Goal: Participate in discussion: Engage in conversation with other users on a specific topic

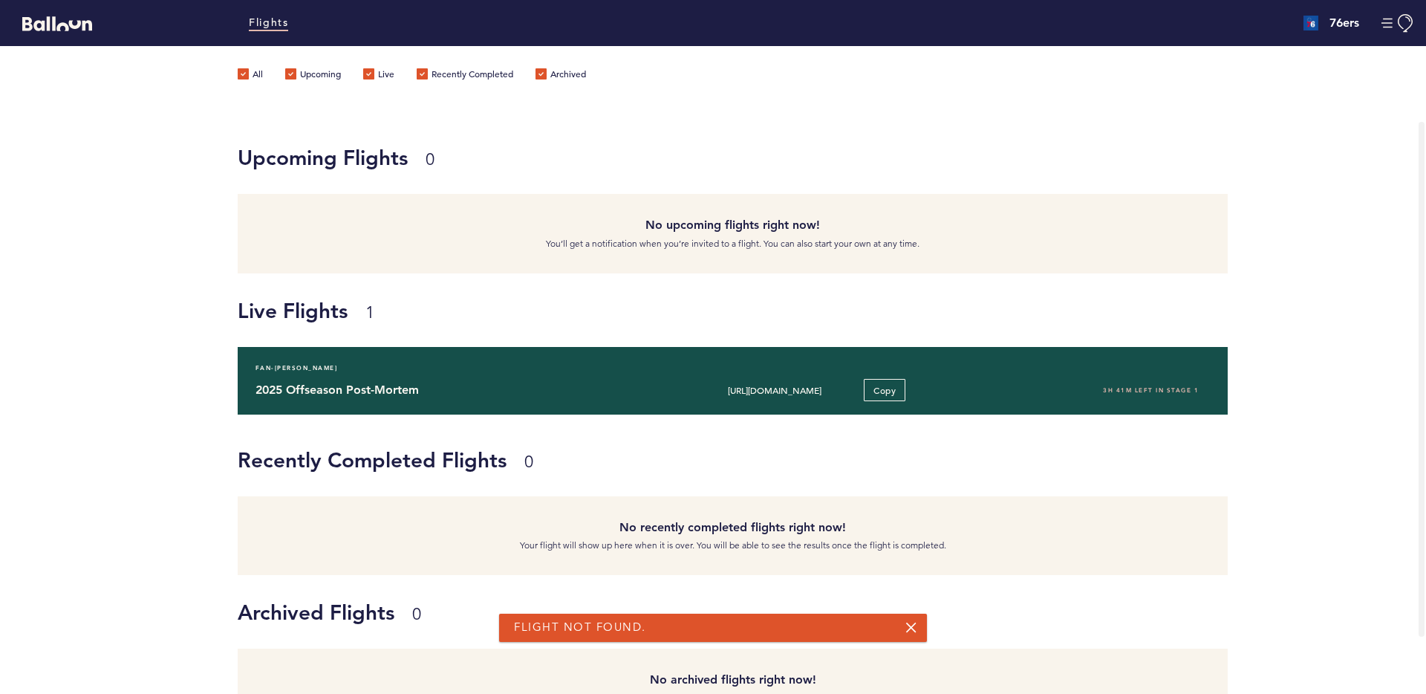
click at [350, 386] on h4 "2025 Offseason Post-Mortem" at bounding box center [448, 390] width 385 height 18
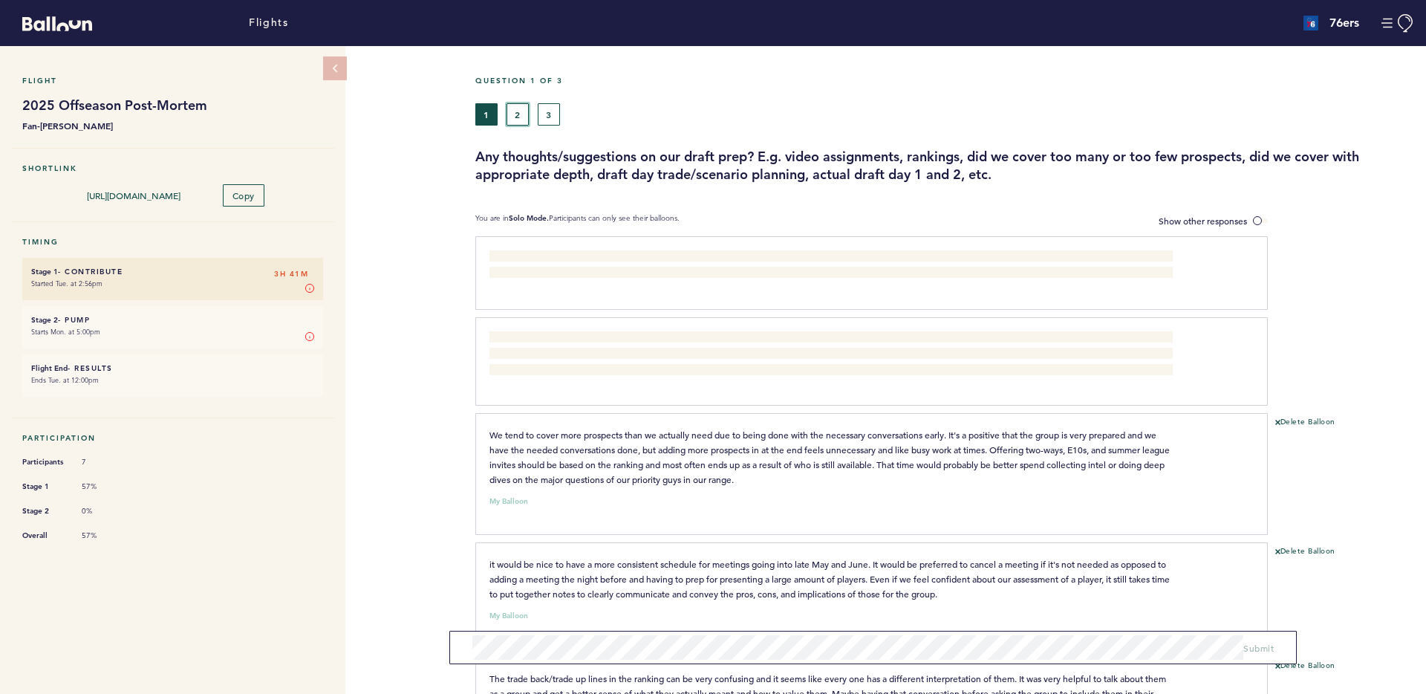
click at [515, 108] on button "2" at bounding box center [518, 114] width 22 height 22
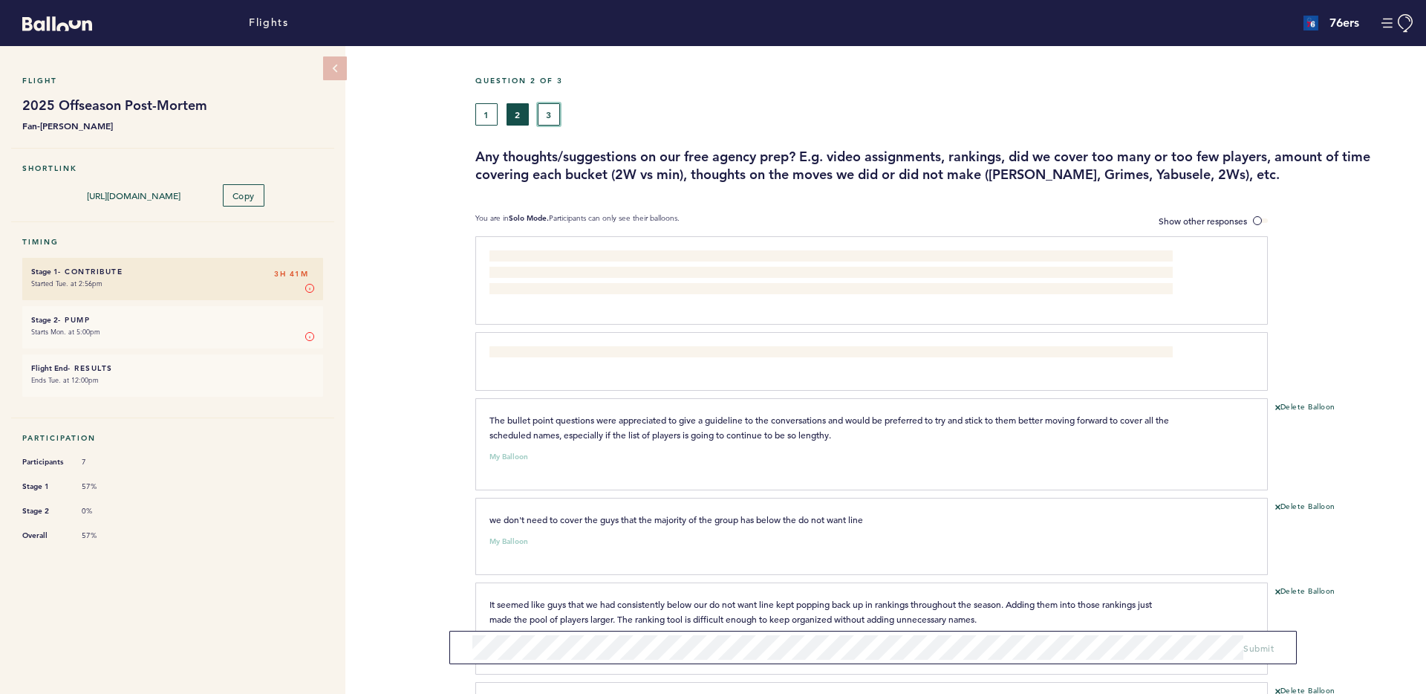
click at [555, 121] on button "3" at bounding box center [549, 114] width 22 height 22
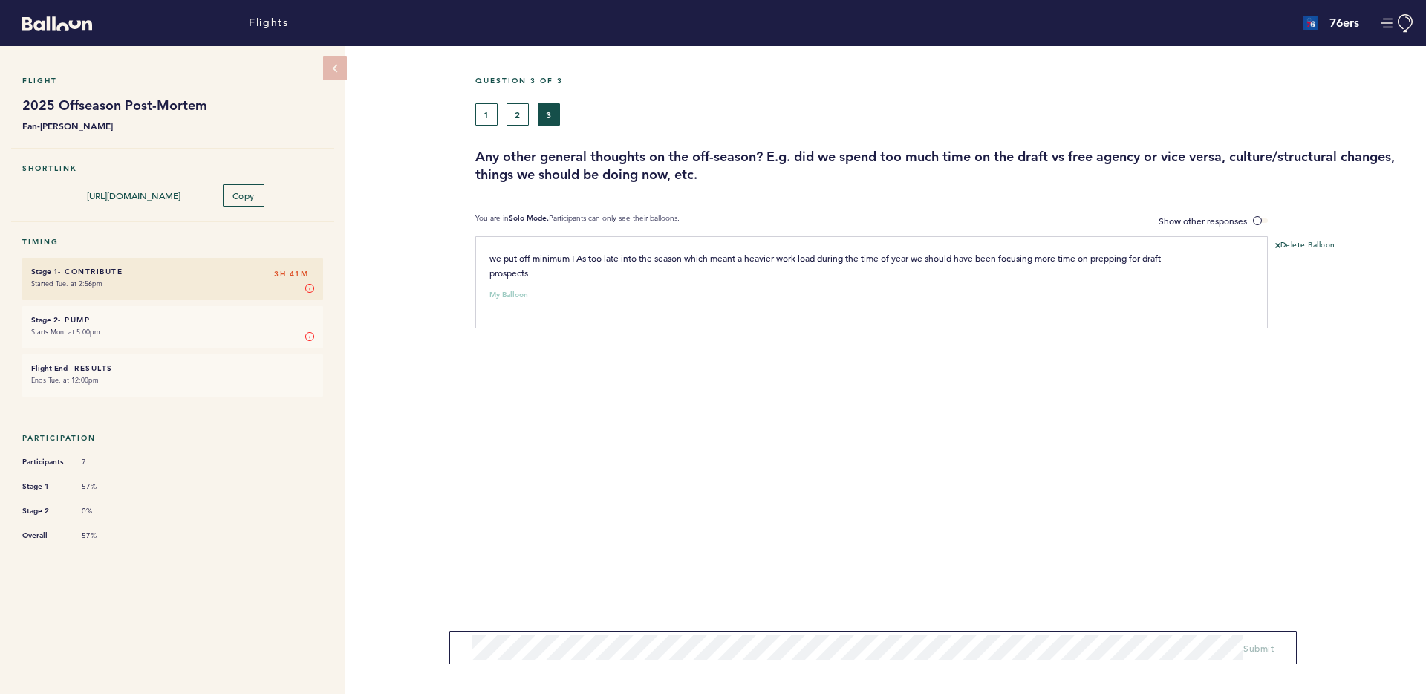
click at [246, 28] on div "Flights" at bounding box center [248, 23] width 82 height 16
click at [259, 19] on link "Flights" at bounding box center [268, 23] width 39 height 16
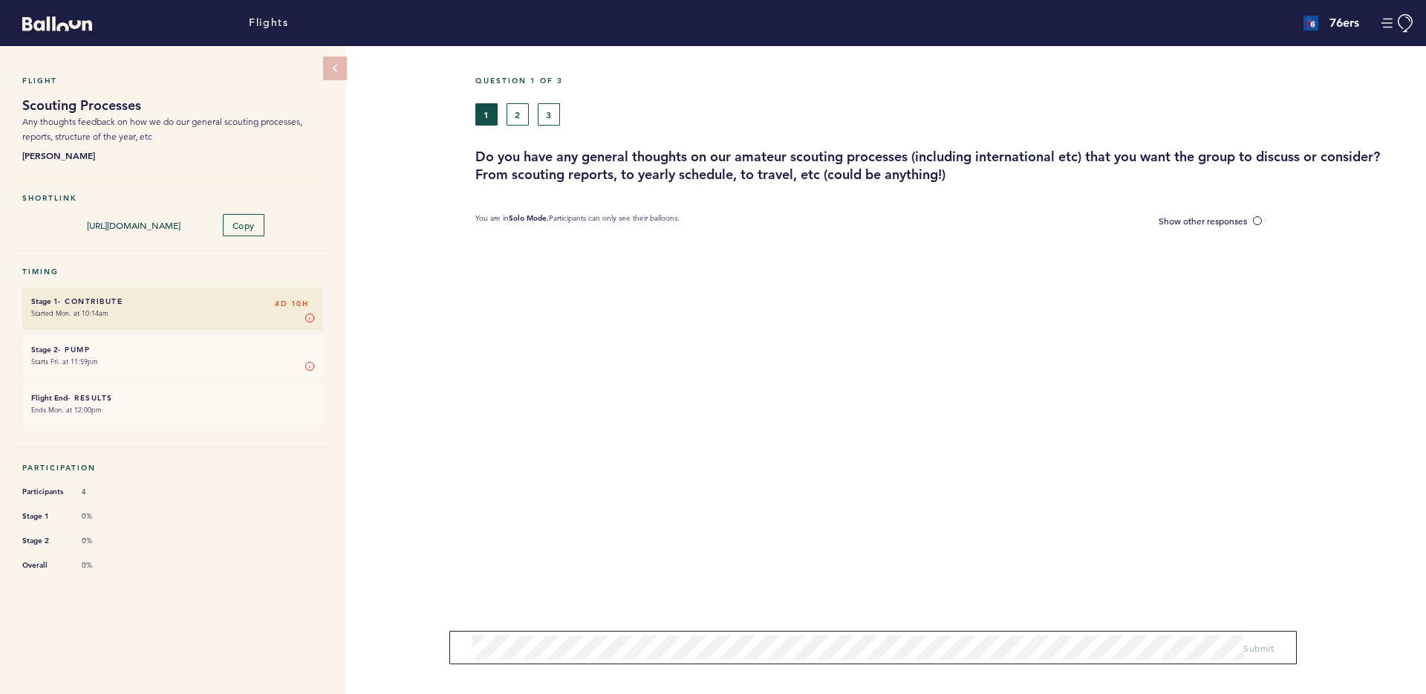
click at [1317, 216] on section "You are in Solo Mode. Participants can only see their balloons. Show other resp…" at bounding box center [950, 221] width 951 height 16
click at [1243, 215] on span "Show other responses" at bounding box center [1203, 221] width 88 height 12
click at [0, 0] on input "Show other responses" at bounding box center [0, 0] width 0 height 0
click at [155, 363] on small "Starts Fri. at 11:59pm" at bounding box center [172, 361] width 283 height 15
click at [526, 111] on button "2" at bounding box center [518, 114] width 22 height 22
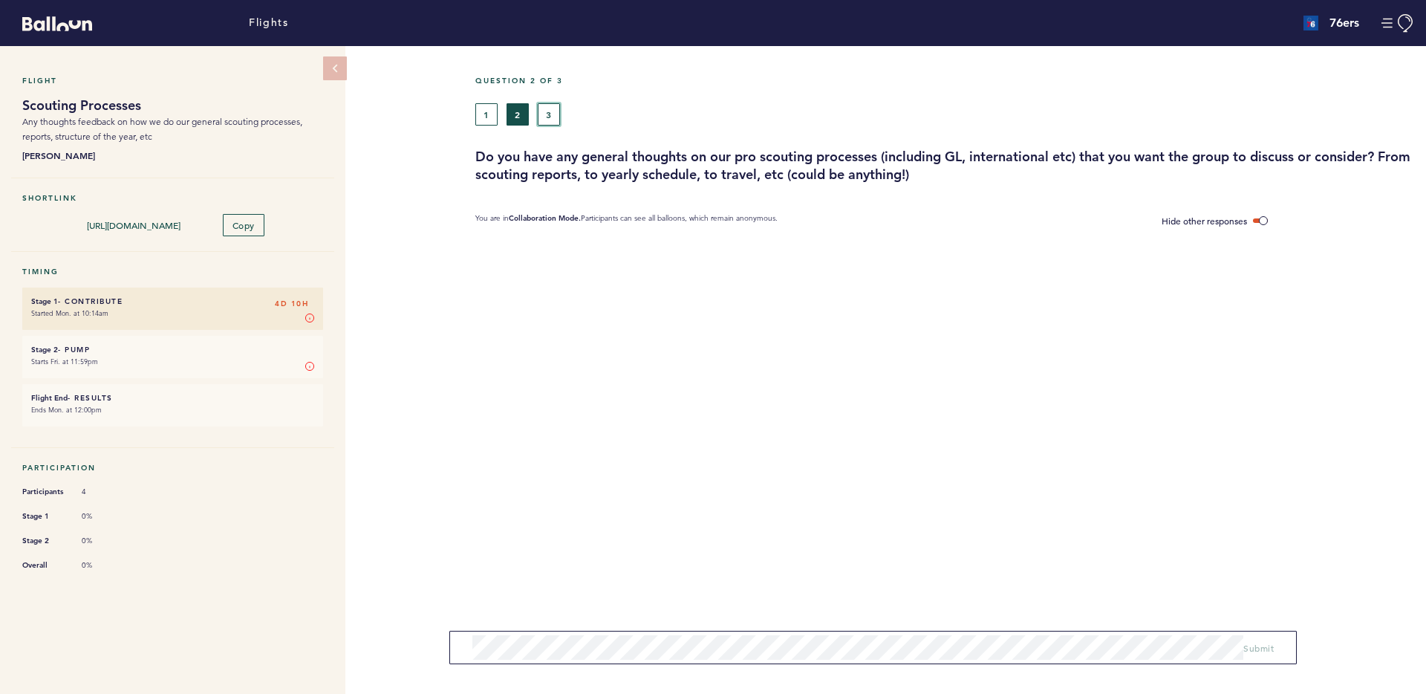
click at [545, 109] on button "3" at bounding box center [549, 114] width 22 height 22
